Goal: Use online tool/utility: Utilize a website feature to perform a specific function

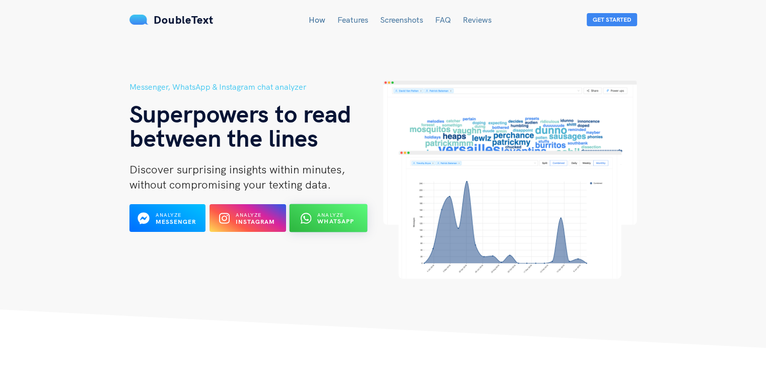
click at [312, 225] on div at bounding box center [308, 218] width 11 height 16
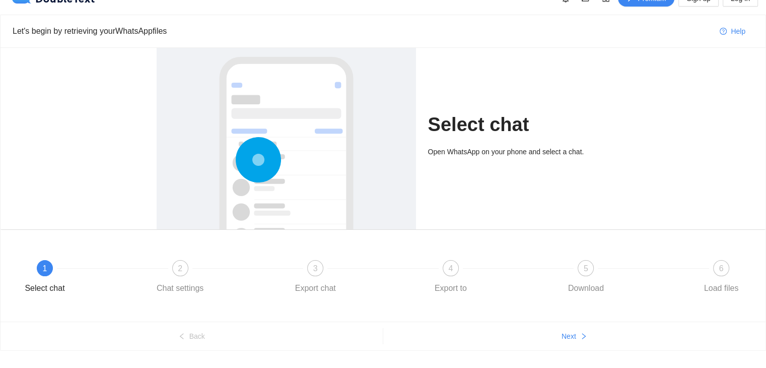
scroll to position [20, 0]
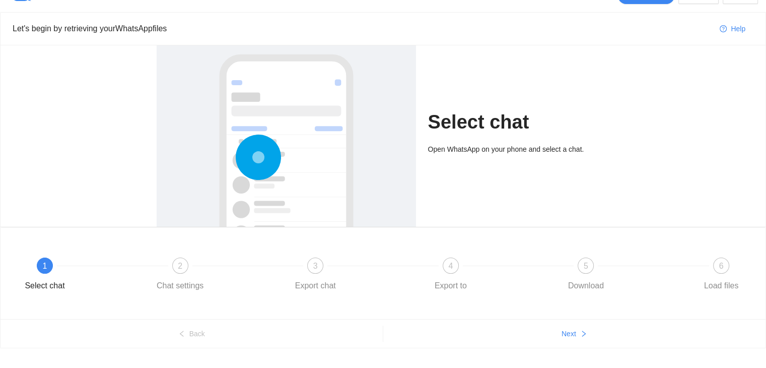
click at [261, 209] on div at bounding box center [286, 190] width 239 height 301
click at [431, 163] on div "Select chat Open WhatsApp on your phone and select a chat." at bounding box center [519, 135] width 182 height 181
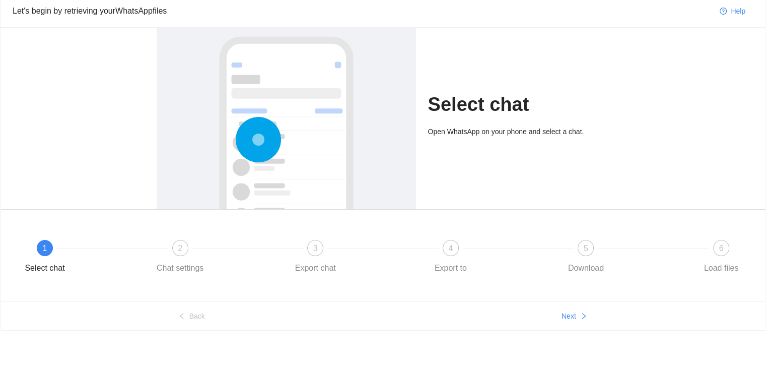
scroll to position [39, 0]
click at [582, 308] on button "Next" at bounding box center [574, 315] width 383 height 16
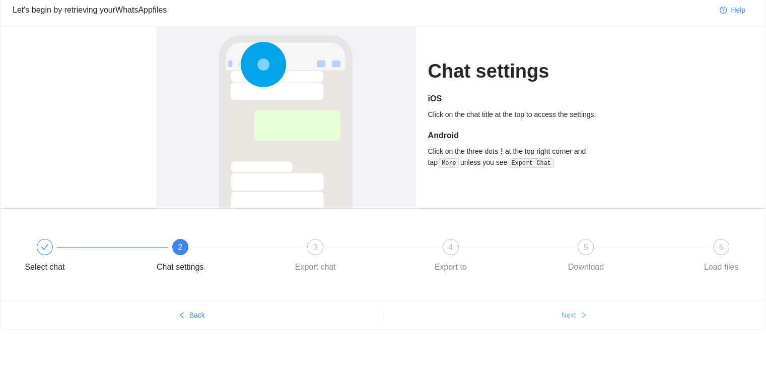
click at [572, 320] on button "Next" at bounding box center [574, 315] width 383 height 16
